Goal: Navigation & Orientation: Find specific page/section

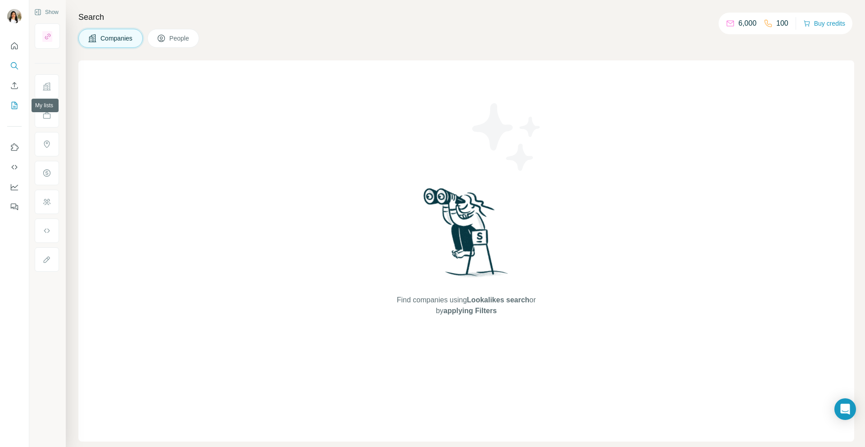
click at [14, 106] on icon "My lists" at bounding box center [14, 105] width 9 height 9
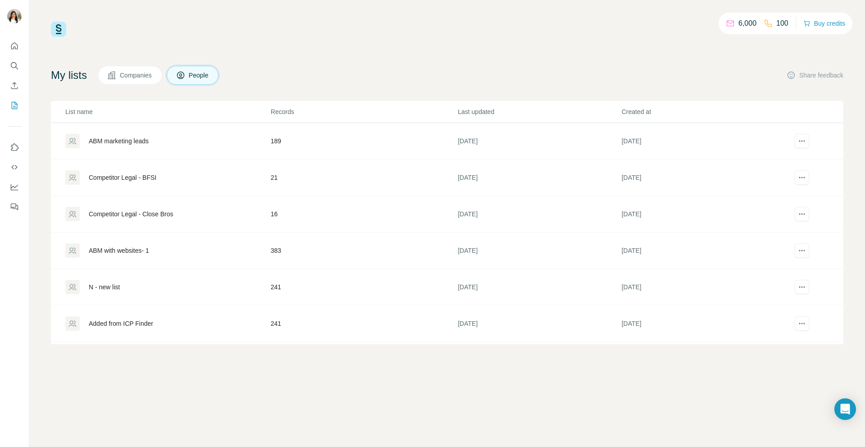
click at [112, 137] on div "ABM marketing leads" at bounding box center [119, 140] width 60 height 9
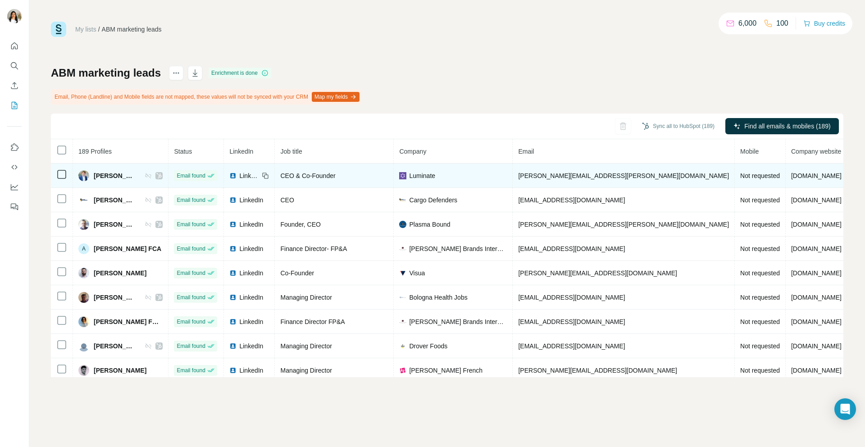
click at [740, 172] on span "Not requested" at bounding box center [760, 175] width 40 height 7
click at [106, 175] on span "[PERSON_NAME]" at bounding box center [115, 175] width 42 height 9
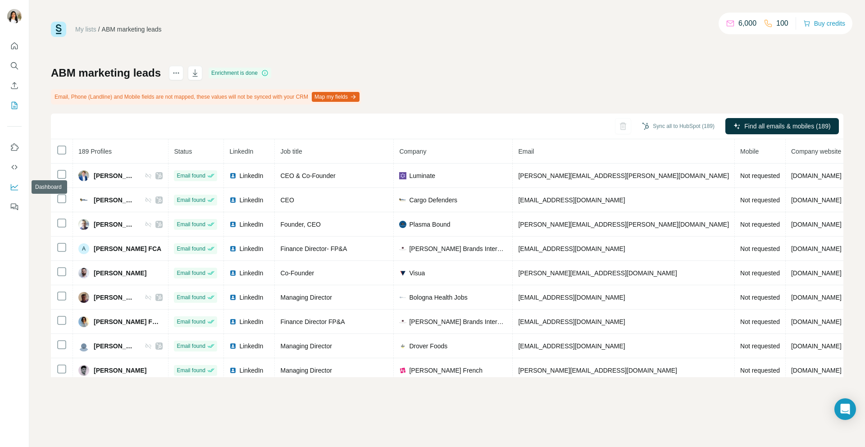
click at [16, 184] on icon "Dashboard" at bounding box center [14, 186] width 9 height 9
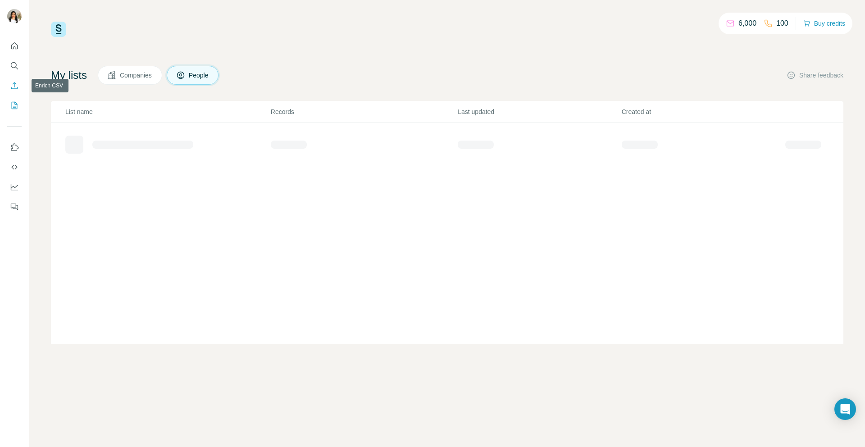
click at [16, 85] on icon "Enrich CSV" at bounding box center [14, 85] width 9 height 9
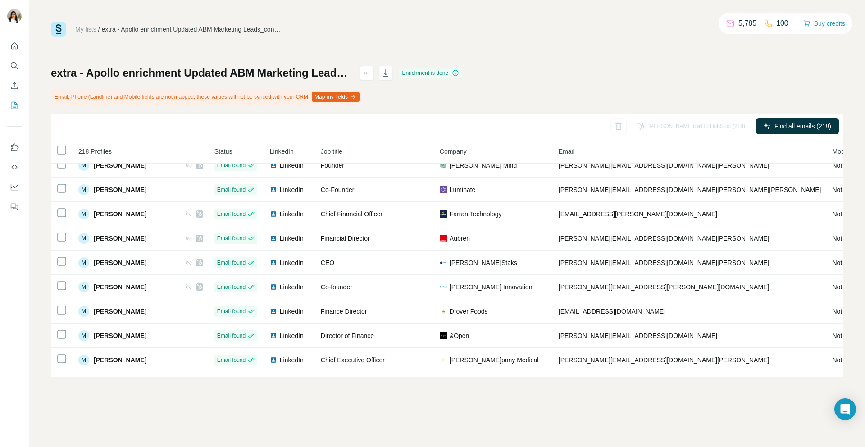
scroll to position [3926, 0]
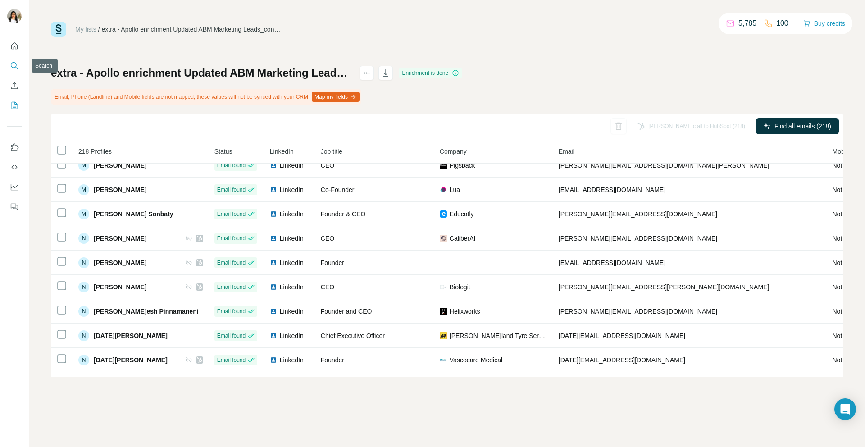
click at [17, 60] on button "Search" at bounding box center [14, 66] width 14 height 16
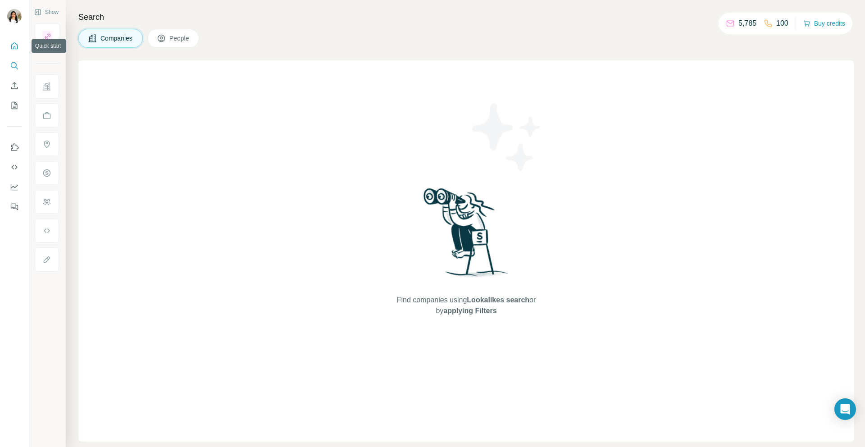
click at [13, 48] on icon "Quick start" at bounding box center [14, 45] width 9 height 9
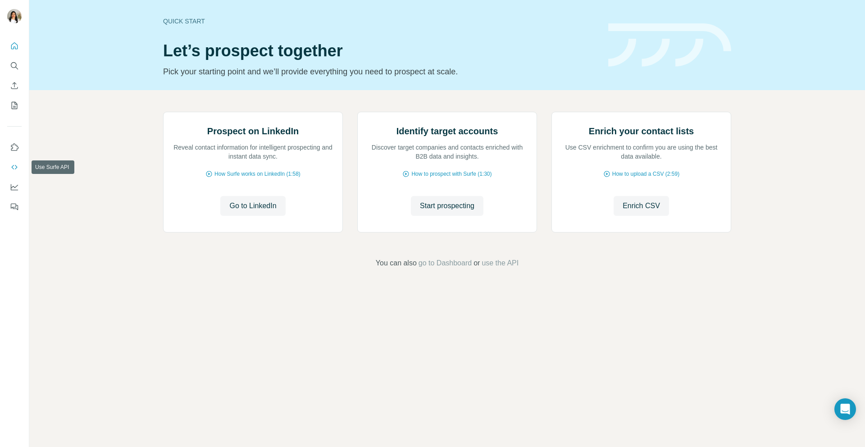
click at [15, 166] on icon "Use Surfe API" at bounding box center [14, 167] width 9 height 9
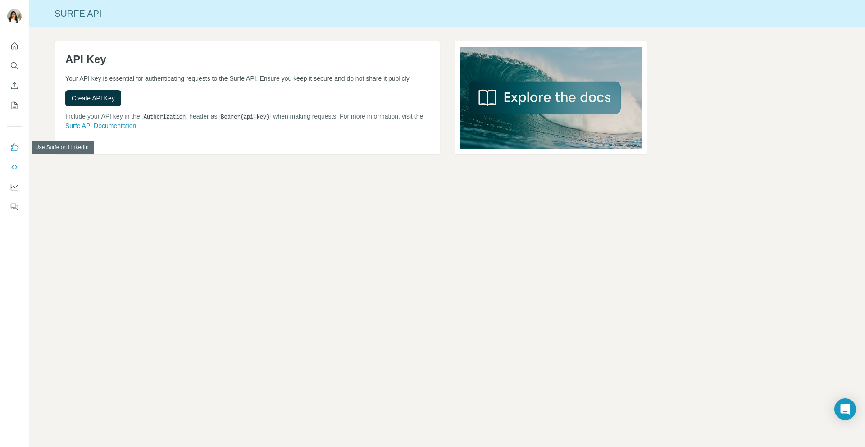
click at [14, 146] on icon "Use Surfe on LinkedIn" at bounding box center [14, 147] width 9 height 9
click at [16, 186] on icon "Dashboard" at bounding box center [14, 187] width 7 height 4
